Goal: Information Seeking & Learning: Learn about a topic

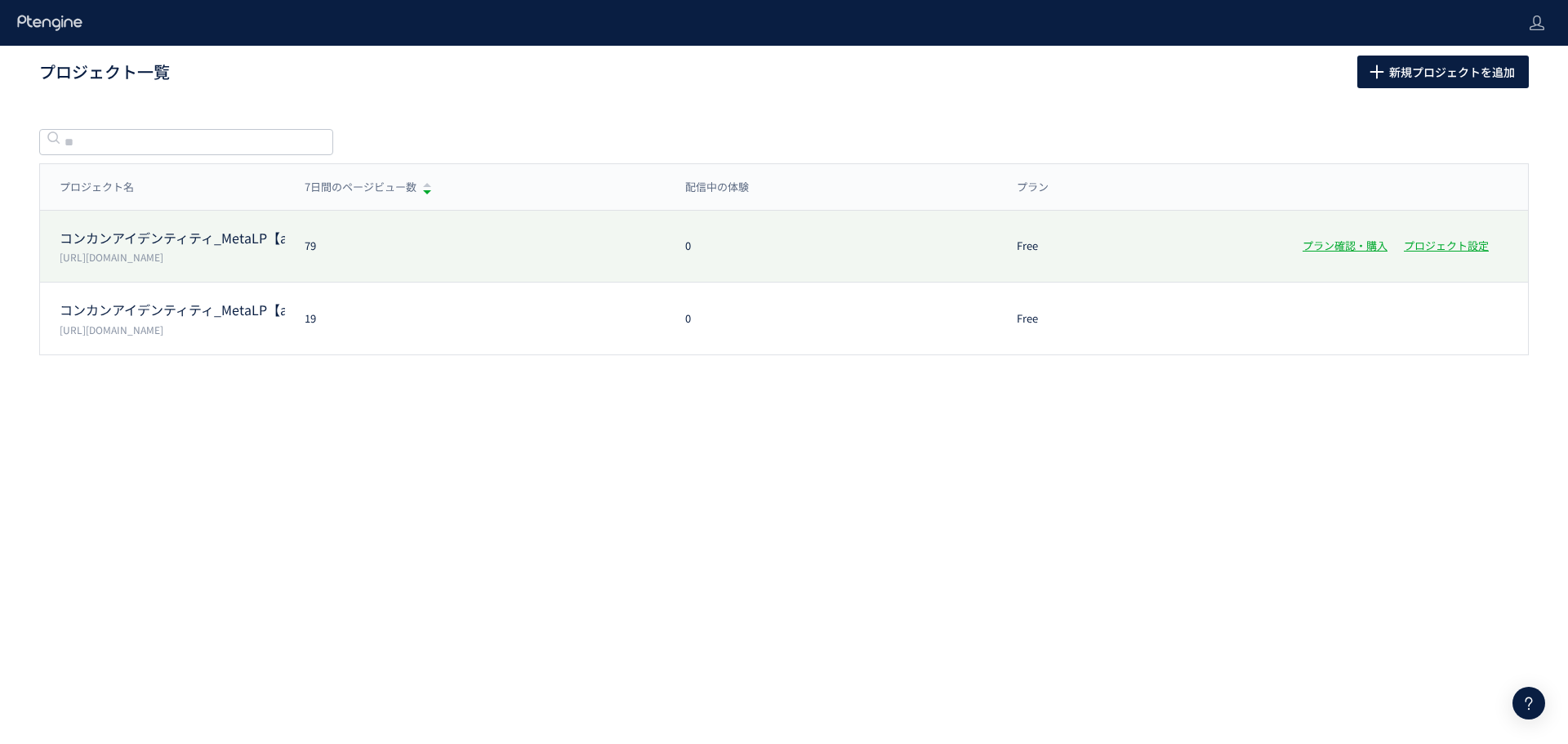
click at [247, 233] on p "コンカンアイデンティティ_MetaLP【ad2】" at bounding box center [171, 238] width 225 height 19
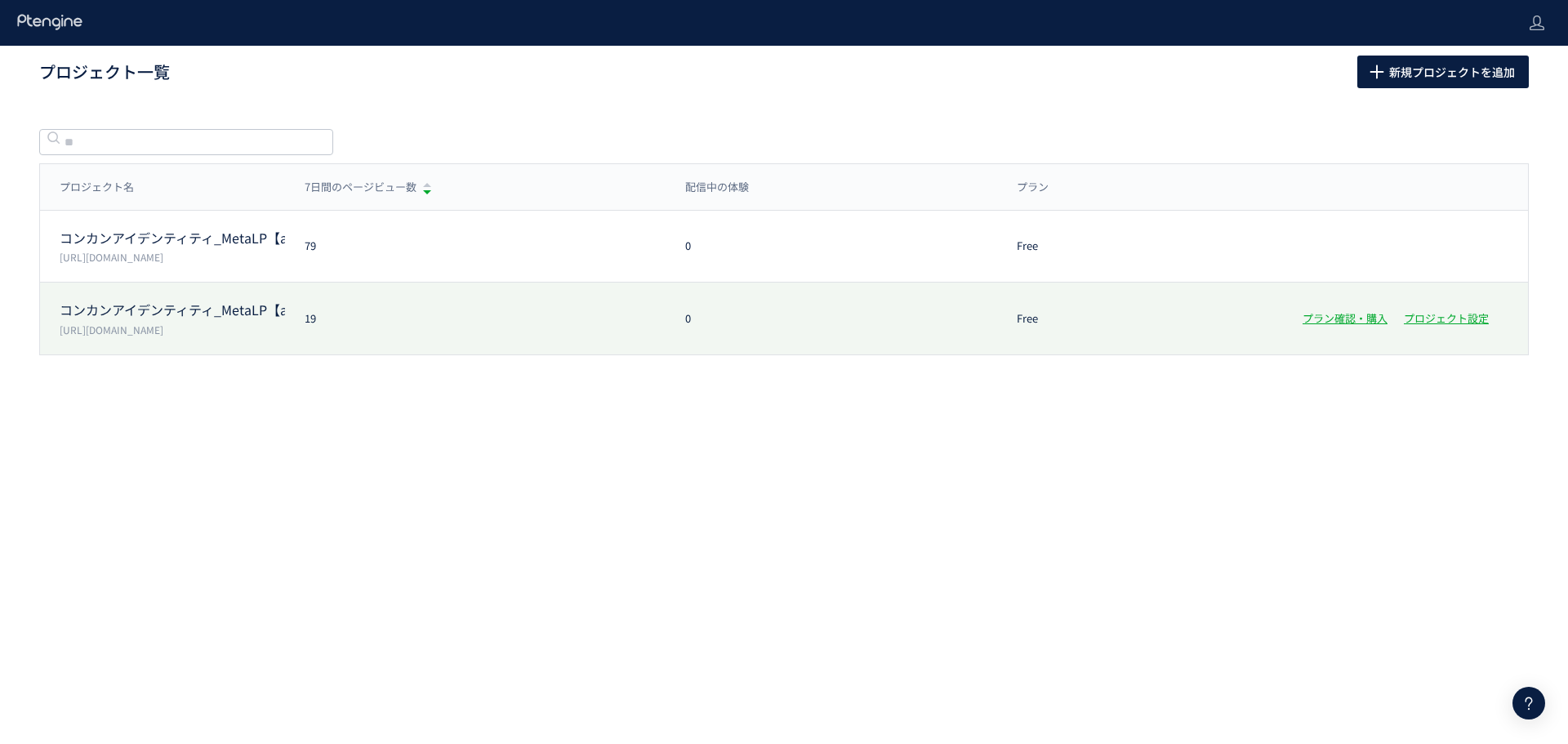
click at [224, 302] on p "コンカンアイデンティティ_MetaLP【ad1】" at bounding box center [171, 309] width 225 height 19
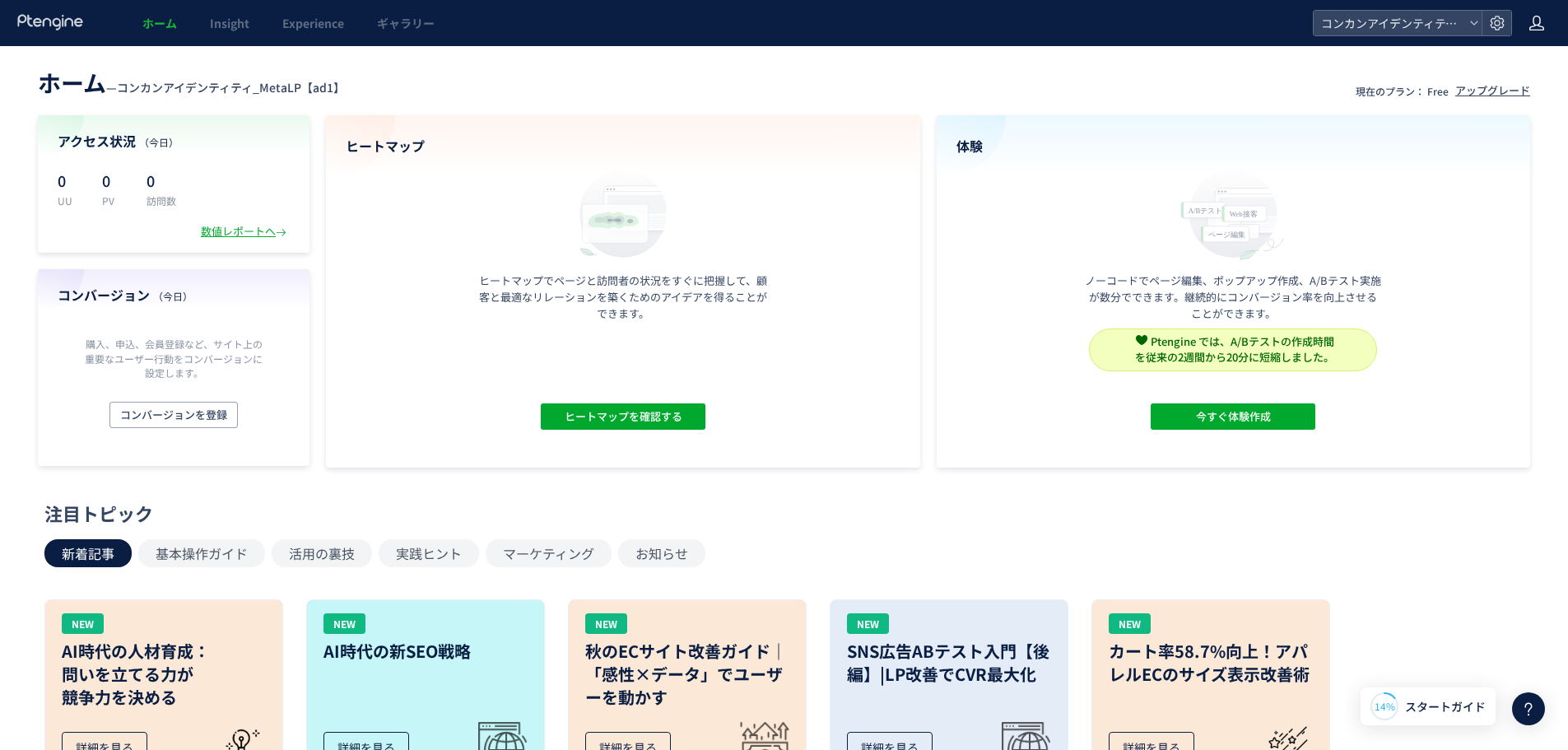
click at [1531, 27] on use at bounding box center [1537, 23] width 15 height 15
click at [1374, 17] on span "コンカンアイデンティティ_MetaLP【ad1】" at bounding box center [1389, 22] width 147 height 24
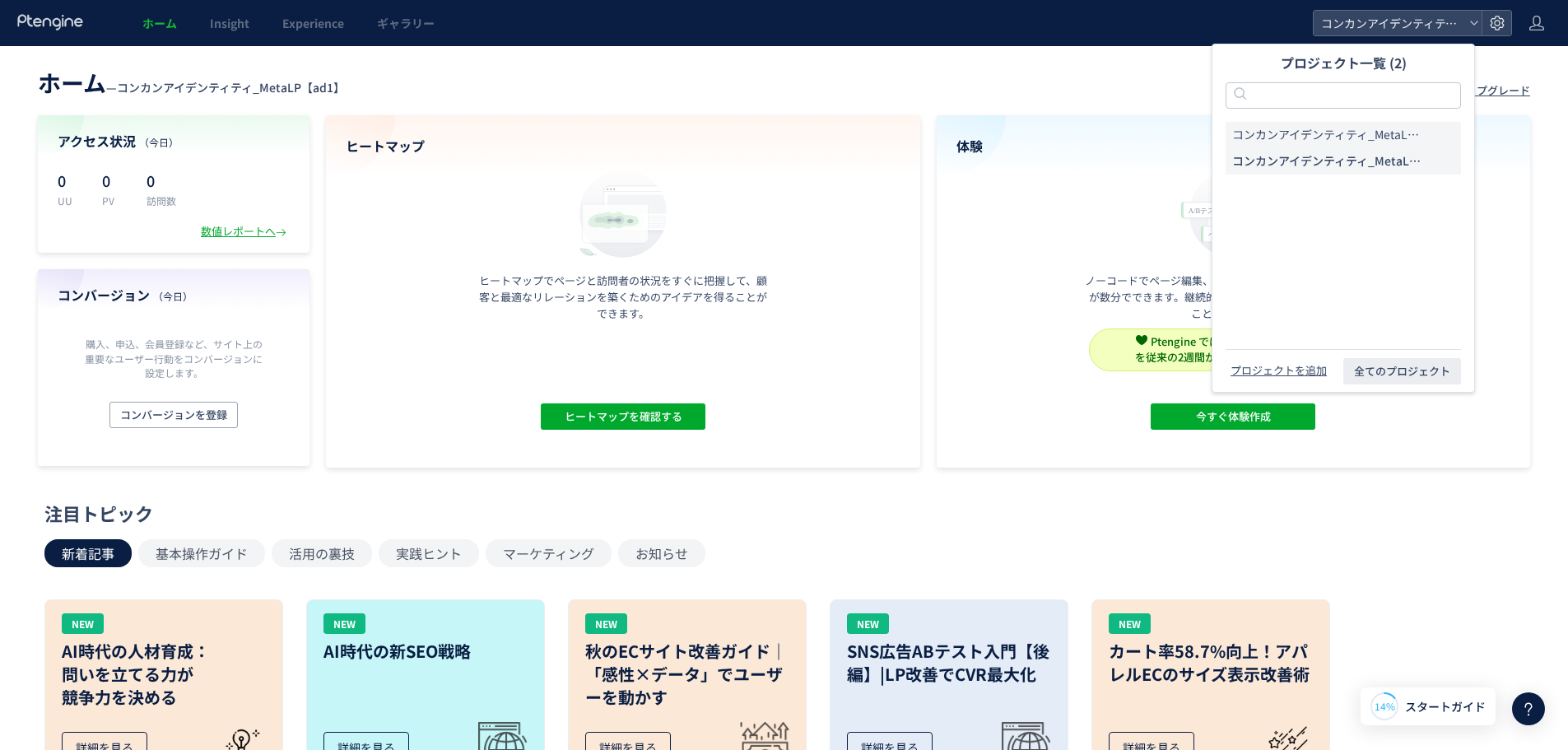
click at [1323, 138] on span "コンカンアイデンティティ_MetaLP【ad2】" at bounding box center [1328, 135] width 191 height 17
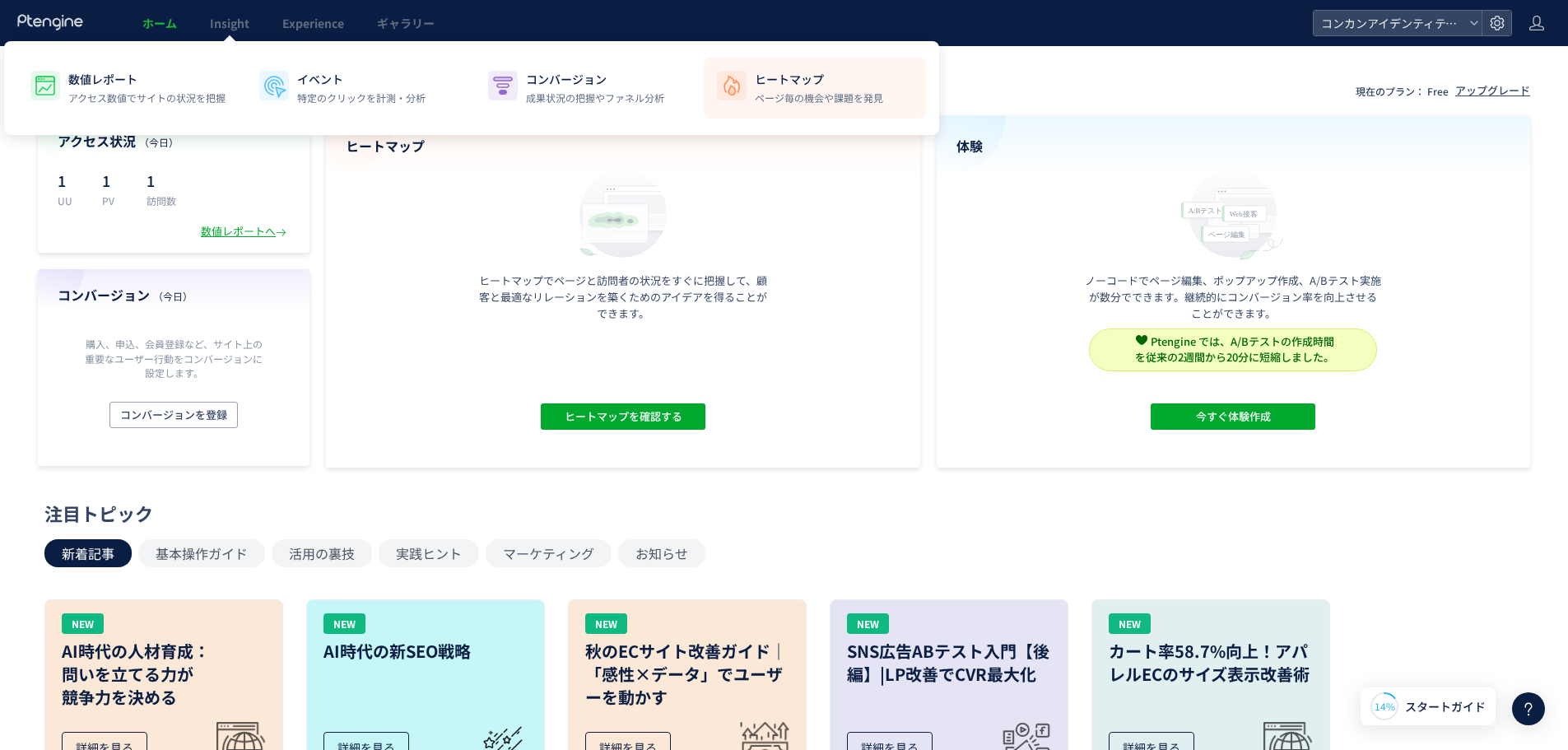
click at [809, 96] on p "ページ毎の機会や課題を発見" at bounding box center [819, 98] width 129 height 15
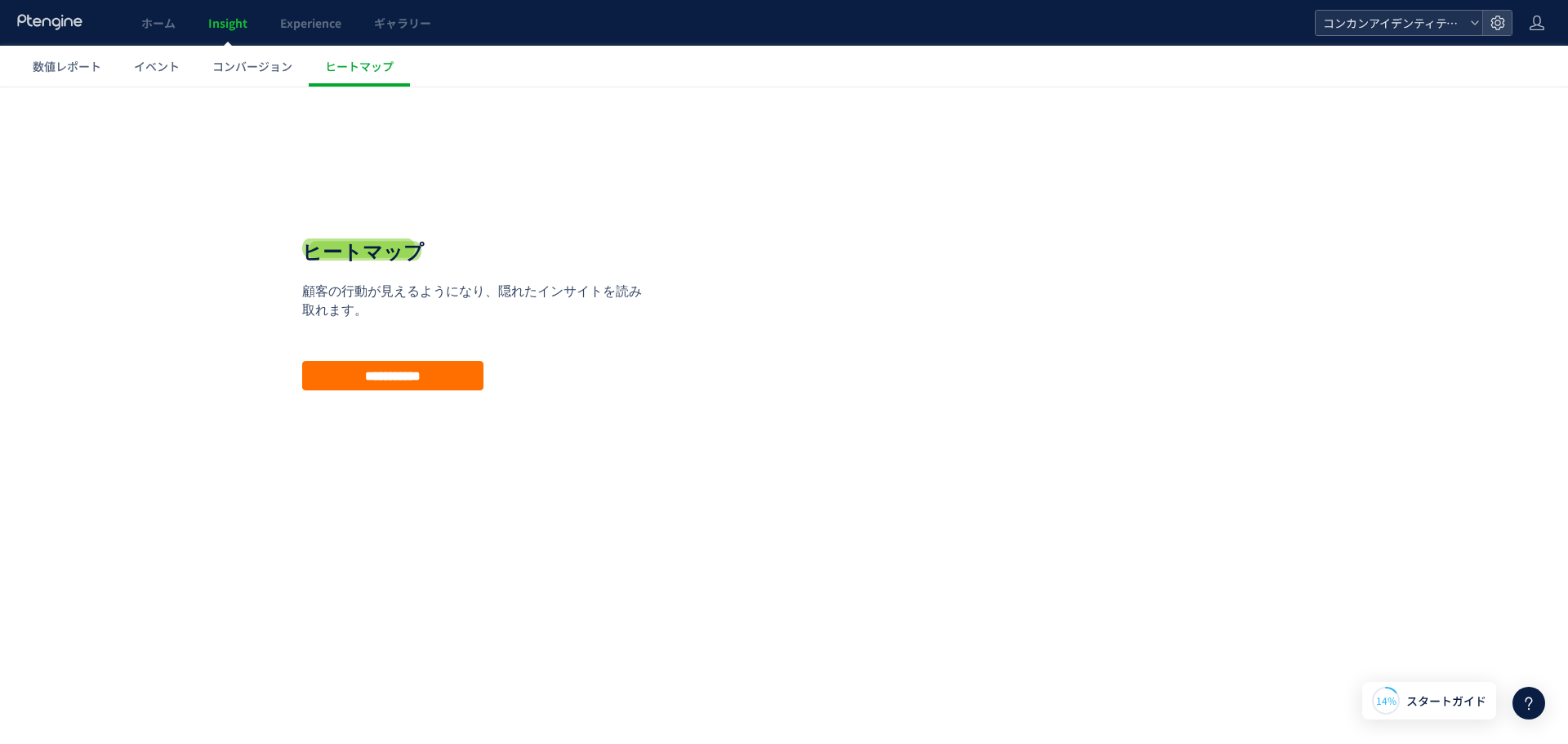
click at [1408, 19] on span "コンカンアイデンティティ_MetaLP【ad2】" at bounding box center [1391, 22] width 145 height 24
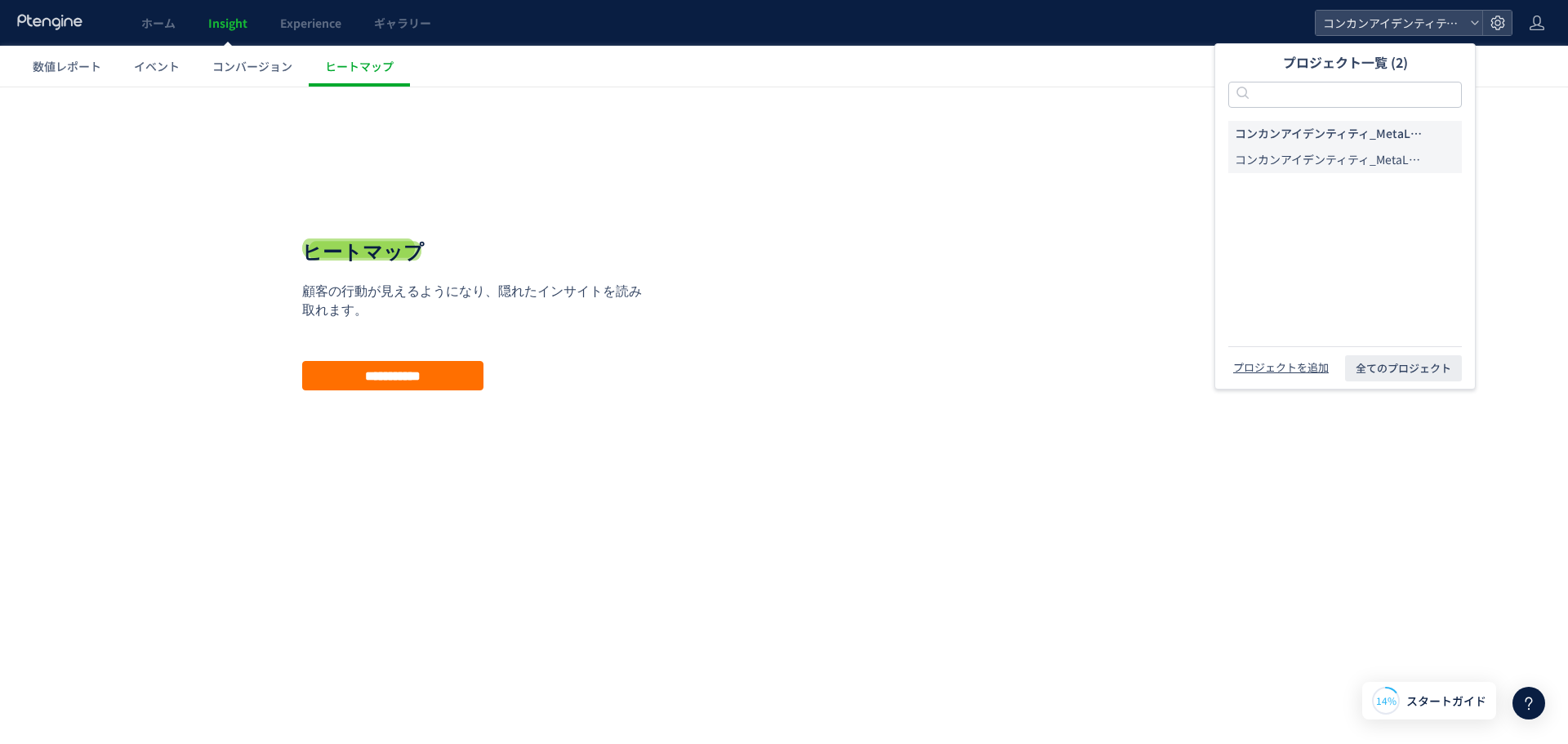
click at [1382, 152] on span "コンカンアイデンティティ_MetaLP【ad1】" at bounding box center [1330, 160] width 189 height 17
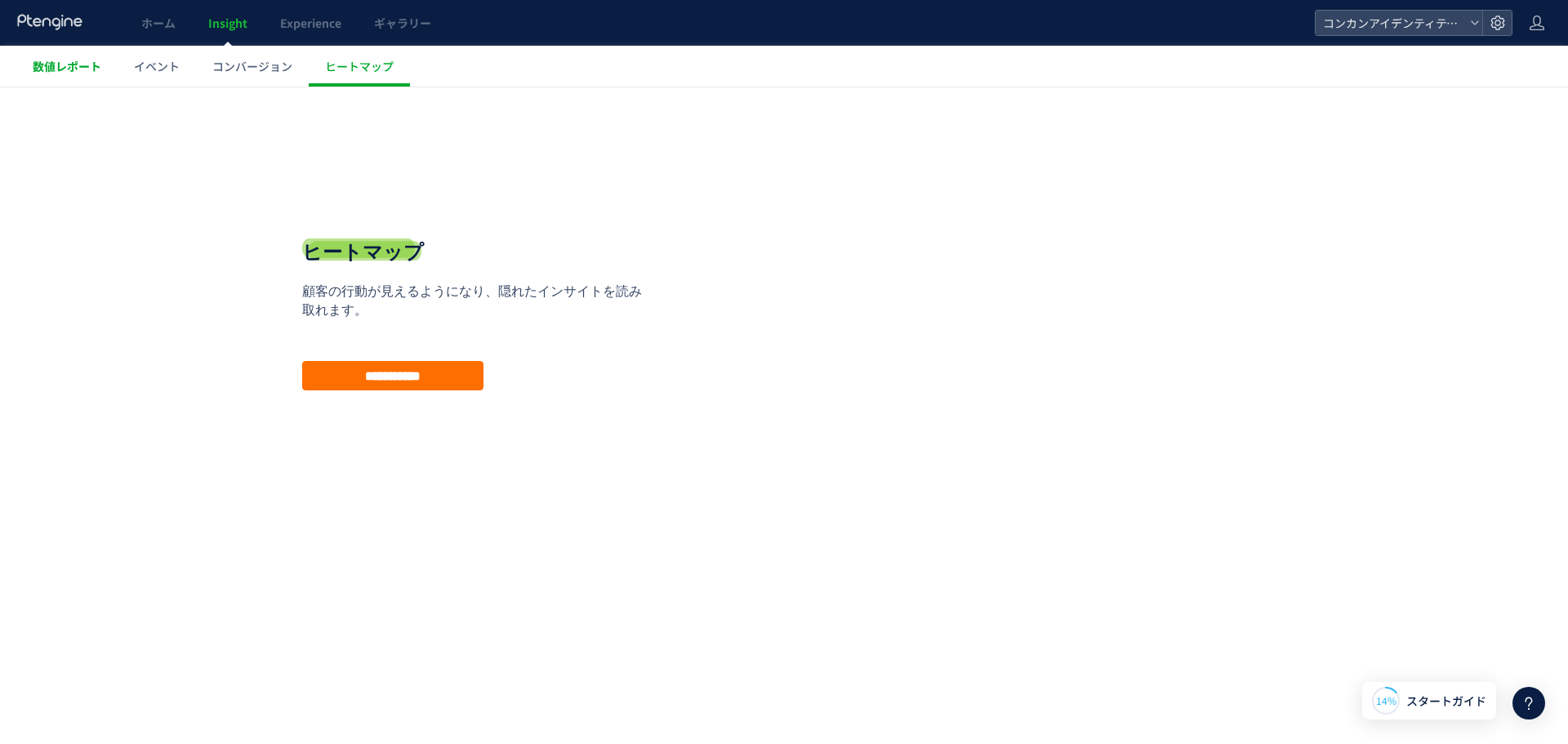
click at [74, 72] on span "数値レポート" at bounding box center [67, 67] width 69 height 17
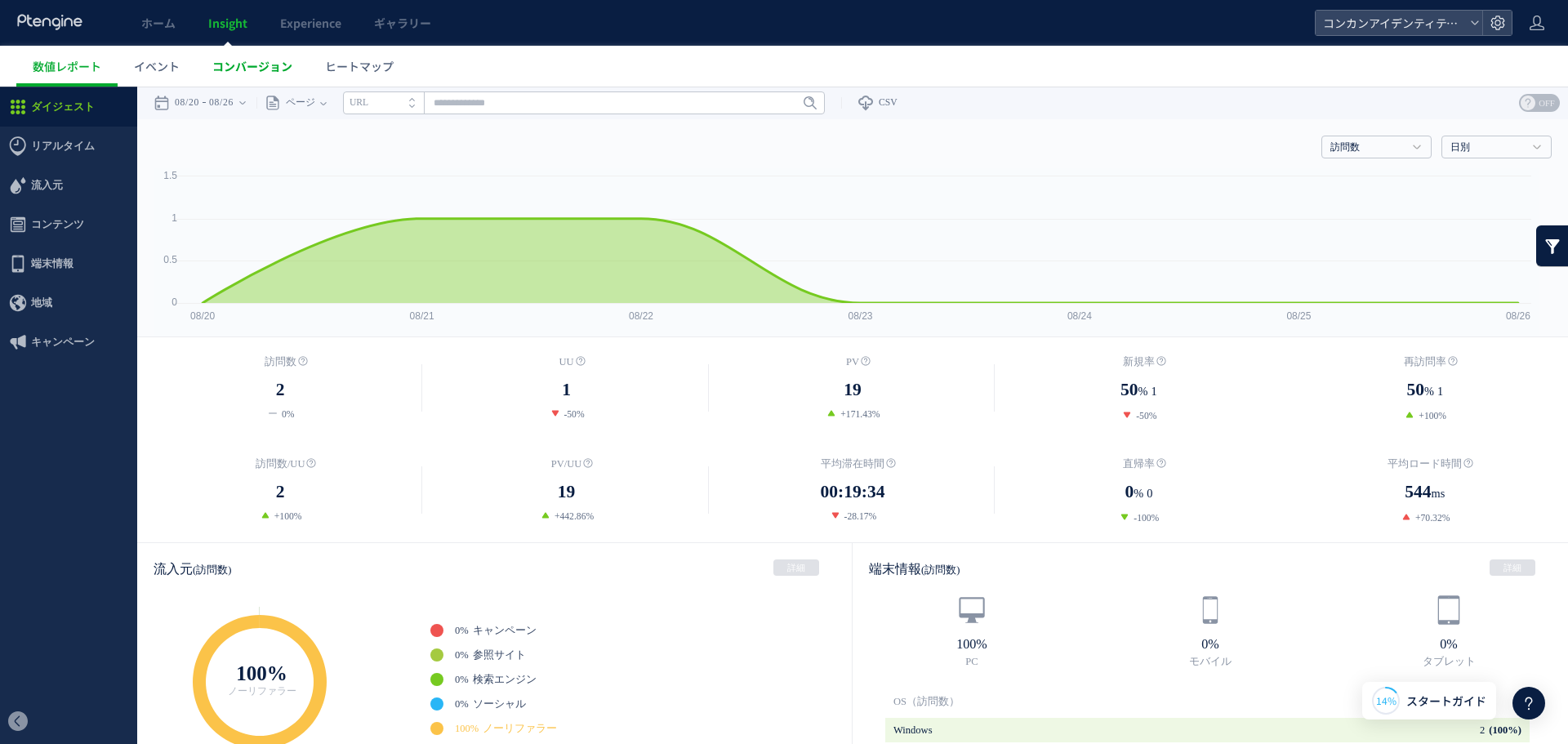
click at [238, 63] on span "コンバージョン" at bounding box center [252, 67] width 80 height 17
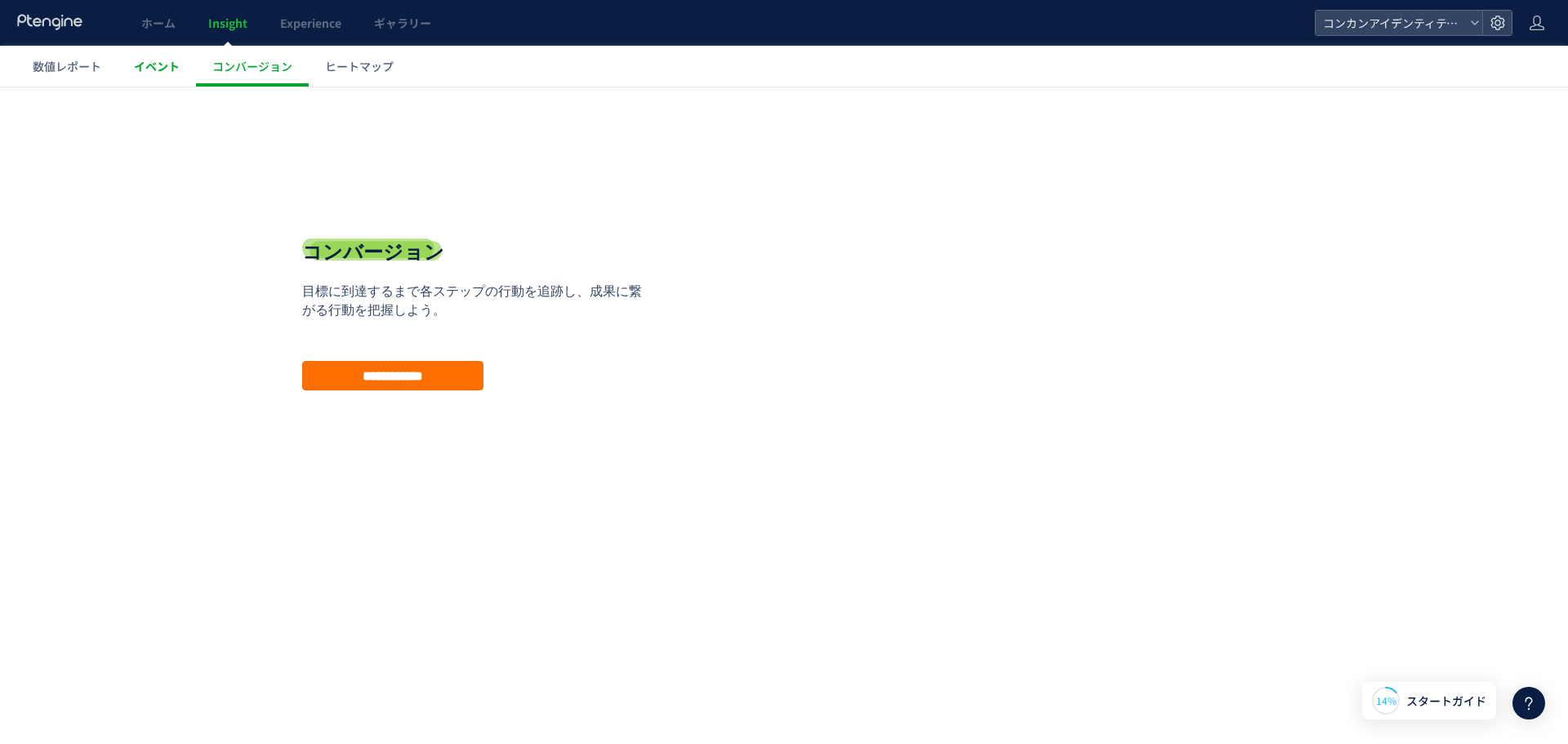
click at [161, 68] on span "イベント" at bounding box center [157, 67] width 45 height 17
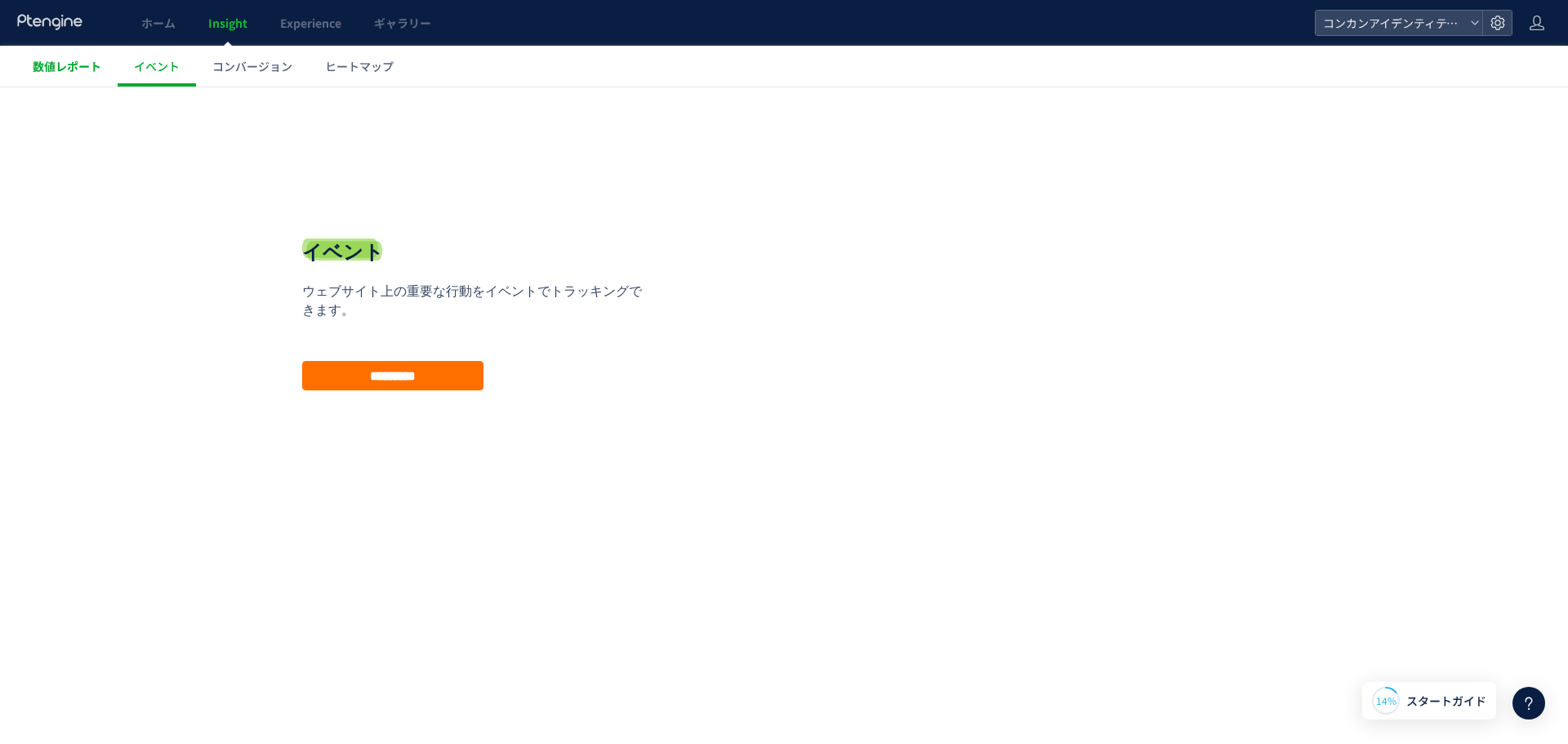
click at [85, 69] on span "数値レポート" at bounding box center [67, 67] width 69 height 17
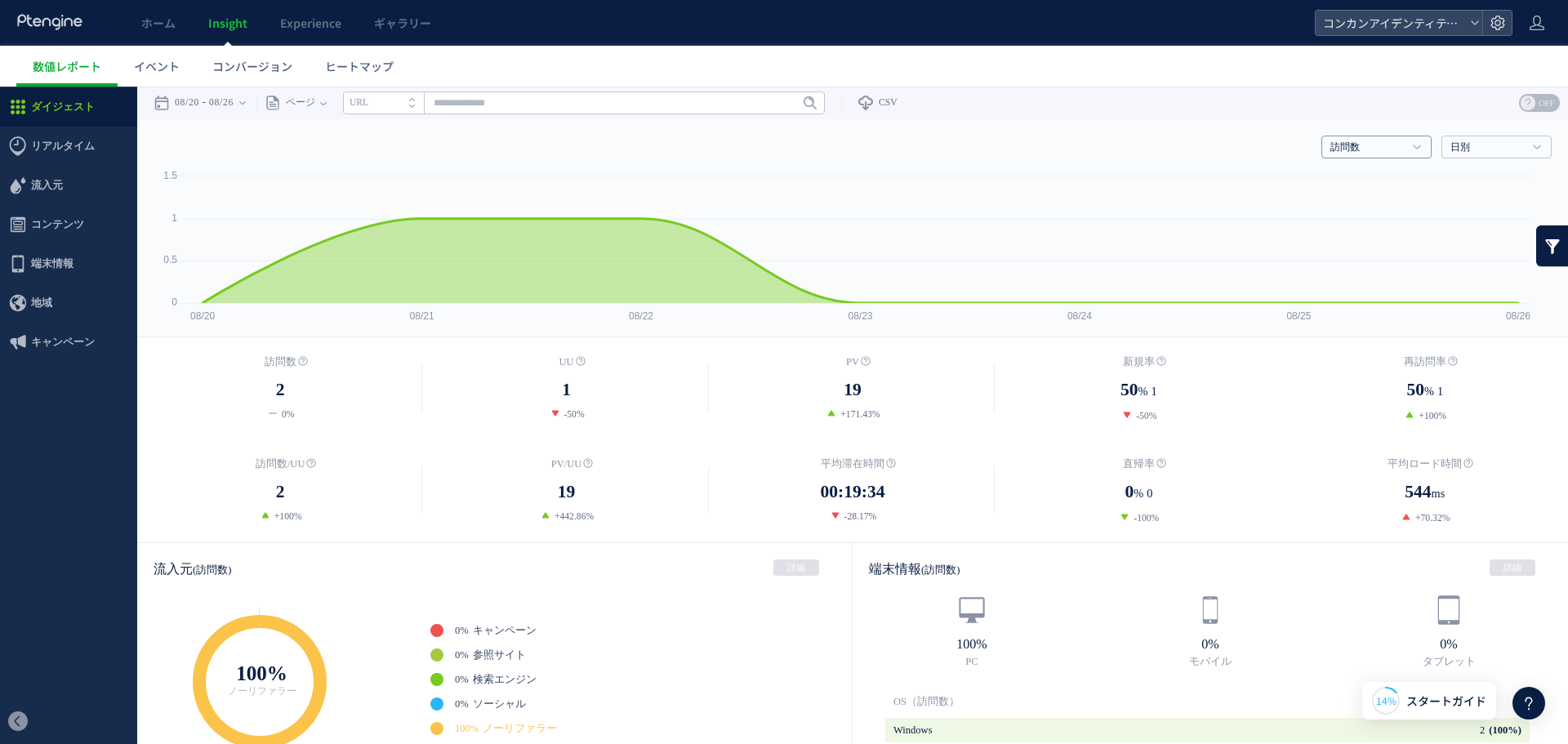
click at [1379, 146] on link "訪問数" at bounding box center [1368, 148] width 74 height 15
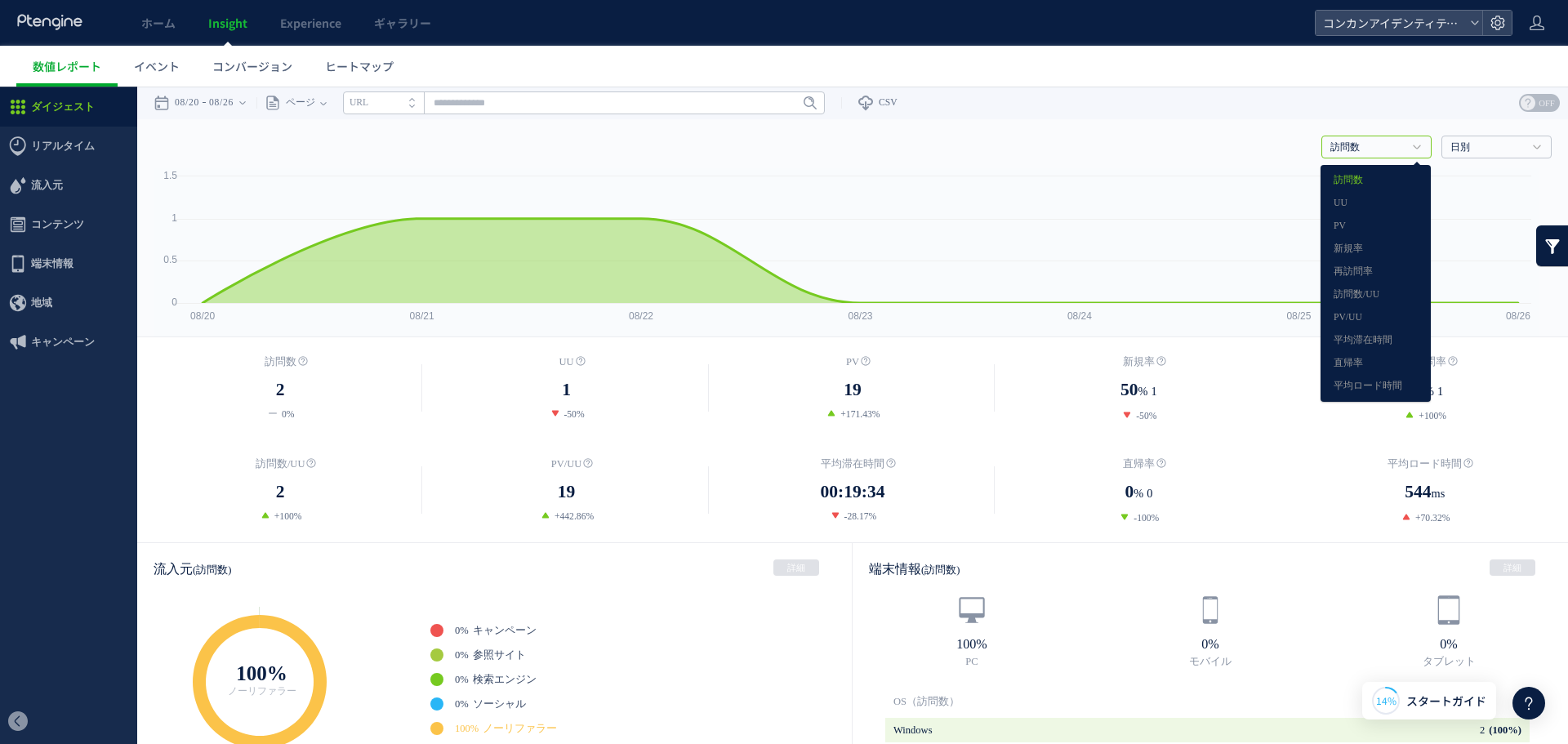
click at [1380, 145] on link "訪問数" at bounding box center [1368, 148] width 74 height 15
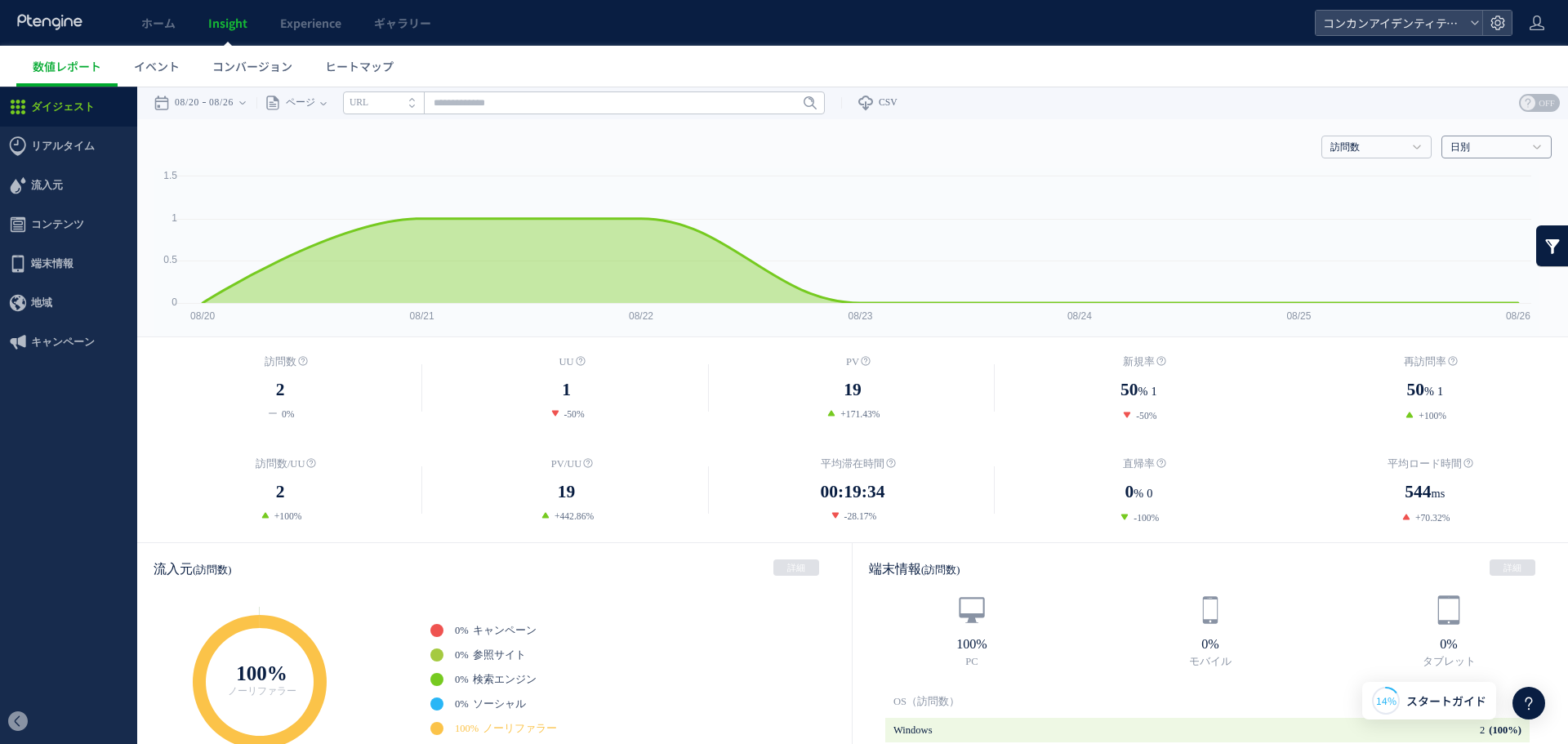
click at [1462, 145] on link "日別" at bounding box center [1487, 148] width 74 height 15
